Goal: Transaction & Acquisition: Purchase product/service

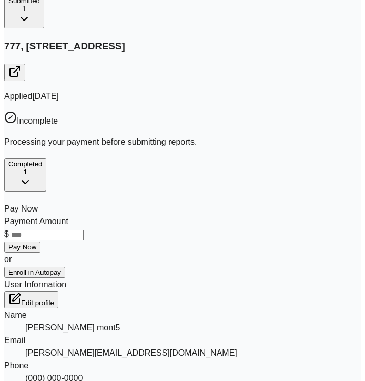
scroll to position [173, 0]
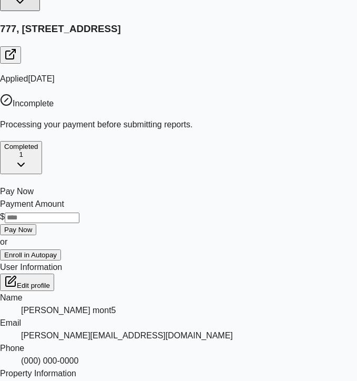
click at [79, 212] on input "Payment Amount" at bounding box center [42, 217] width 75 height 11
type input "*"
click at [36, 224] on button "Pay Now" at bounding box center [18, 229] width 36 height 11
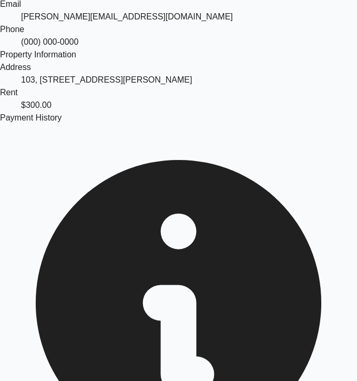
scroll to position [518, 0]
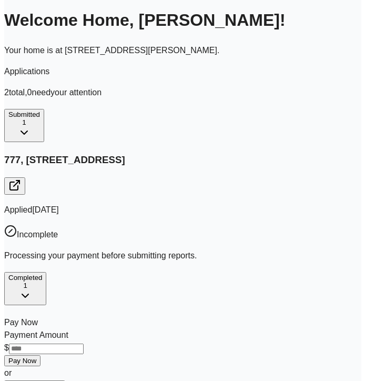
scroll to position [0, 0]
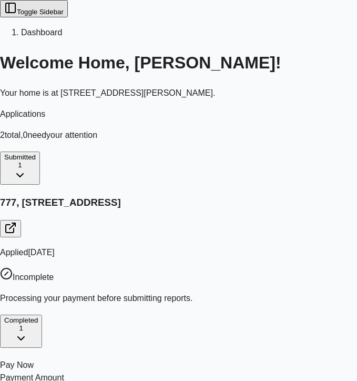
click at [13, 13] on button "Toggle Sidebar" at bounding box center [34, 8] width 68 height 17
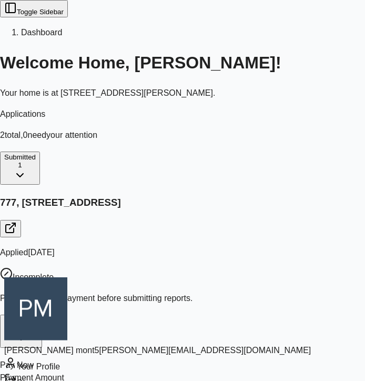
click at [70, 373] on div "Sign out" at bounding box center [157, 381] width 306 height 16
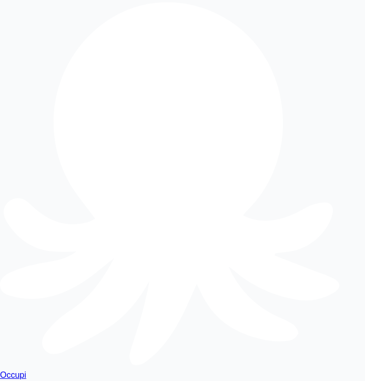
type input "**********"
